Goal: Transaction & Acquisition: Book appointment/travel/reservation

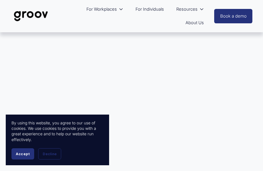
click at [21, 156] on button "Accept" at bounding box center [22, 153] width 23 height 11
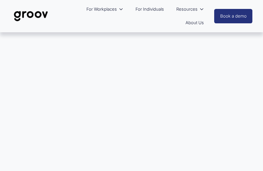
click at [37, 149] on div at bounding box center [131, 103] width 263 height 142
click at [151, 9] on link "For Individuals" at bounding box center [150, 10] width 34 height 14
click at [122, 84] on div at bounding box center [131, 103] width 263 height 142
click at [225, 18] on link "Book a demo" at bounding box center [233, 16] width 38 height 14
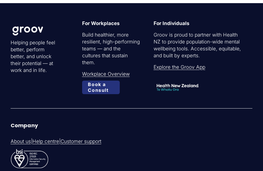
scroll to position [397, 0]
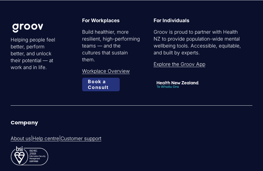
click at [176, 63] on link "Explore the Groov App" at bounding box center [180, 64] width 52 height 7
